Goal: Task Accomplishment & Management: Manage account settings

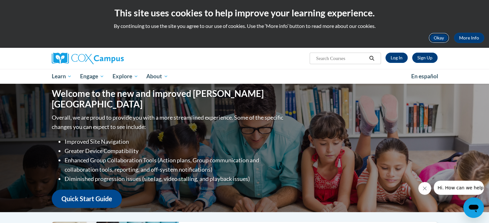
click at [444, 39] on button "Okay" at bounding box center [438, 38] width 21 height 10
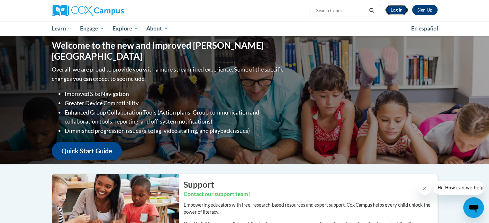
click at [396, 7] on link "Log In" at bounding box center [396, 10] width 22 height 10
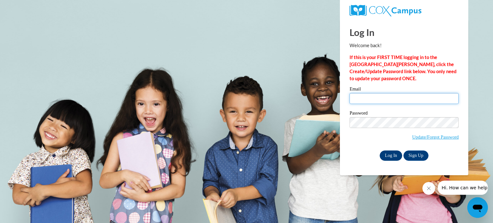
type input "rebecca.cummings@salem.k12.wi.us"
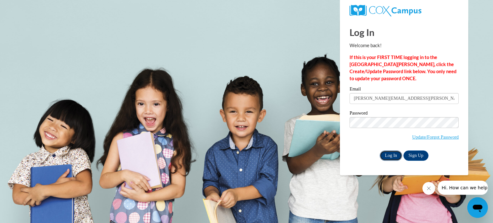
click at [392, 158] on input "Log In" at bounding box center [391, 156] width 22 height 10
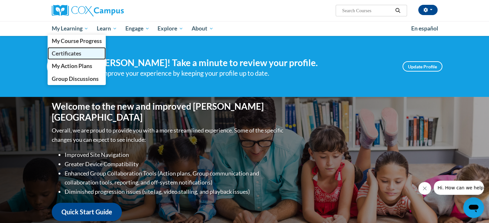
click at [75, 56] on span "Certificates" at bounding box center [66, 53] width 30 height 7
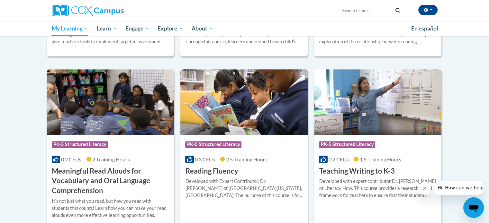
scroll to position [239, 0]
click at [2, 151] on body "[PERSON_NAME] ([GEOGRAPHIC_DATA]/[GEOGRAPHIC_DATA] UTC-05:00) My Profile Inbox …" at bounding box center [244, 68] width 489 height 614
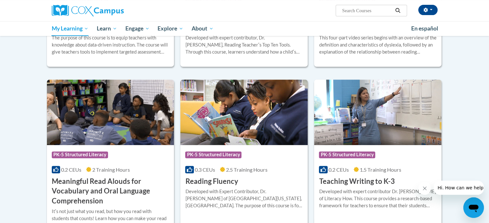
scroll to position [229, 0]
